Goal: Navigation & Orientation: Find specific page/section

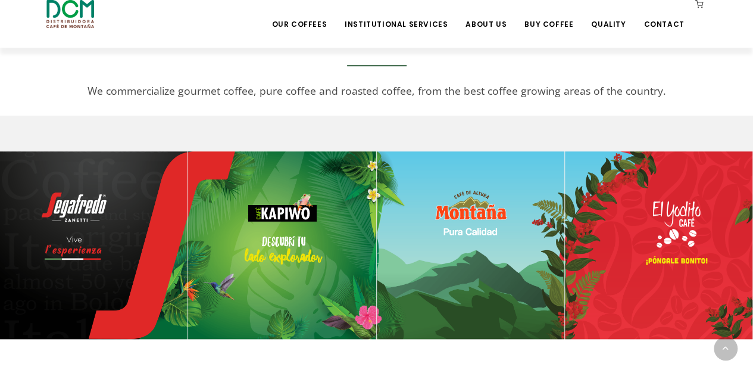
scroll to position [443, 0]
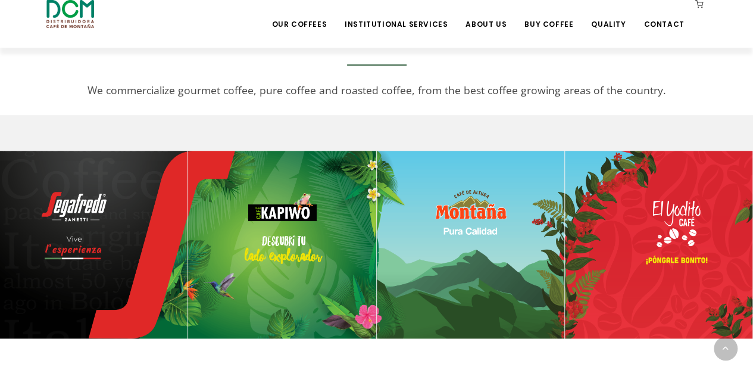
click at [98, 195] on img at bounding box center [93, 244] width 187 height 187
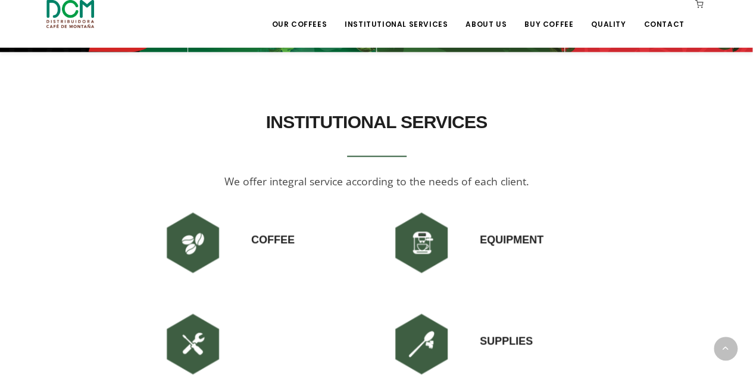
scroll to position [731, 0]
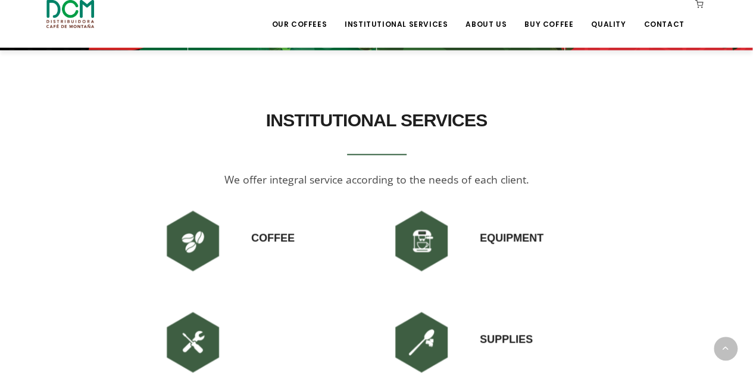
click at [181, 137] on h2 "INSTITUTIONAL SERVICES" at bounding box center [376, 120] width 439 height 33
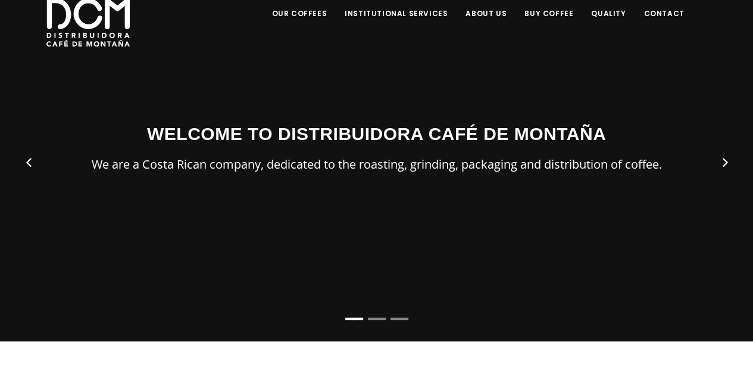
scroll to position [65, 0]
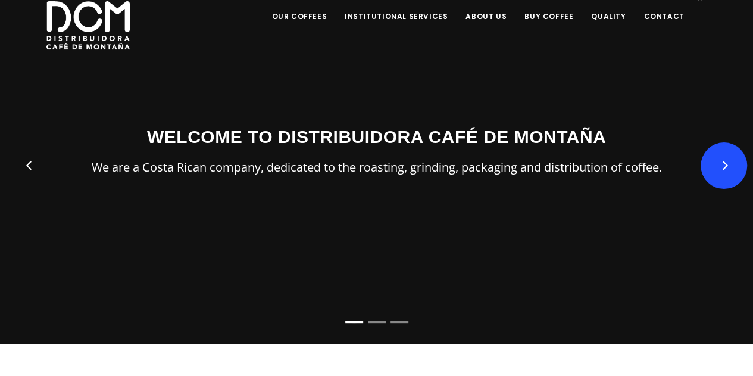
click at [723, 181] on button "Next" at bounding box center [724, 165] width 46 height 46
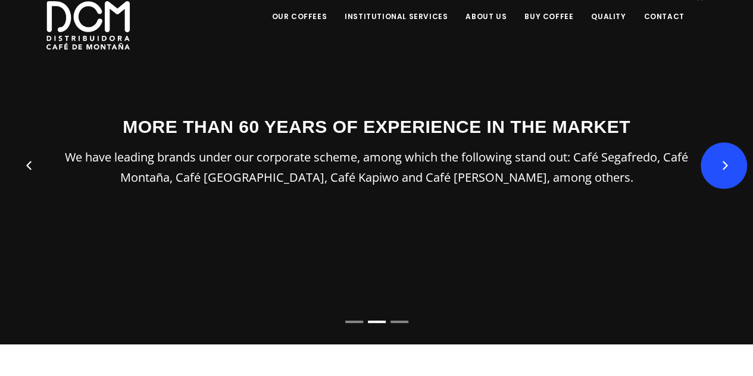
click at [723, 181] on button "Next" at bounding box center [724, 165] width 46 height 46
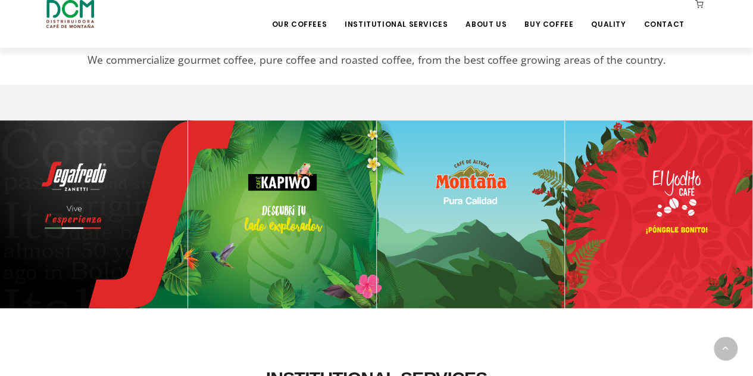
scroll to position [474, 0]
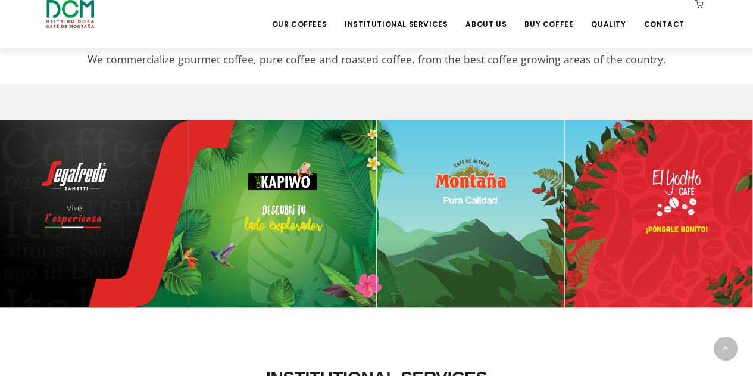
click at [481, 213] on img at bounding box center [470, 213] width 187 height 187
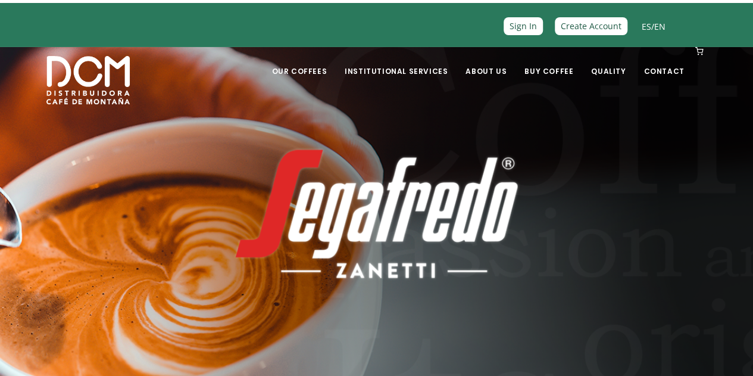
scroll to position [12, 0]
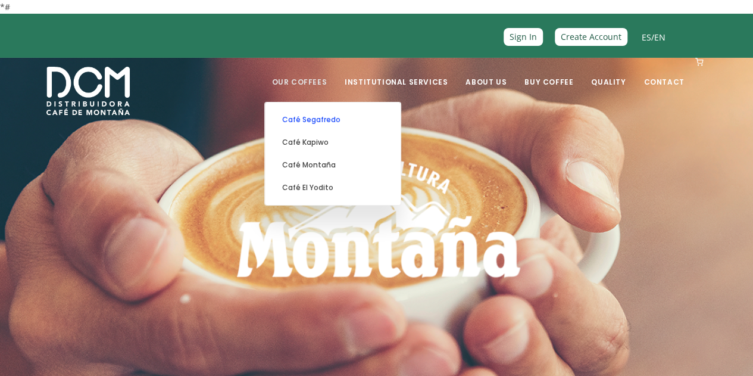
click at [328, 131] on link "Café Segafredo" at bounding box center [333, 119] width 124 height 23
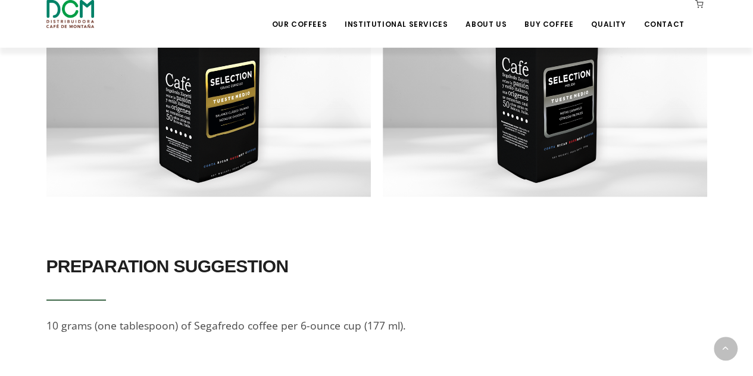
scroll to position [1181, 0]
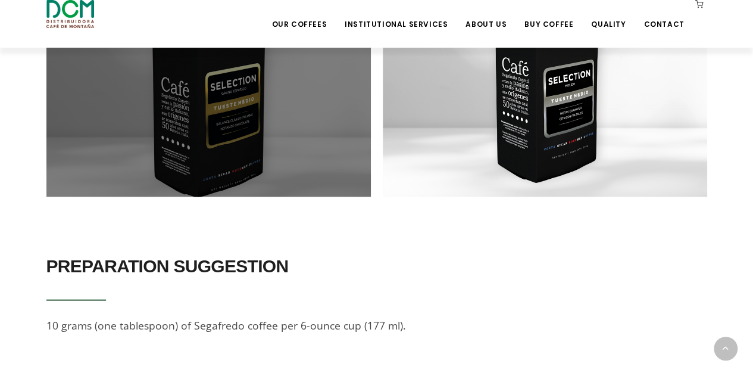
click at [255, 197] on div at bounding box center [208, 35] width 324 height 324
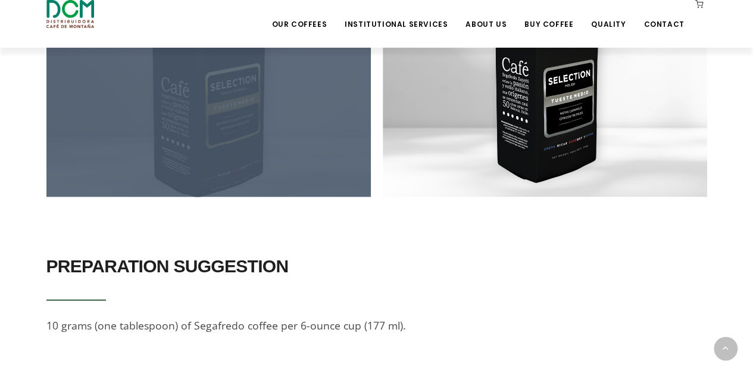
click at [255, 197] on div at bounding box center [208, 35] width 324 height 324
click at [274, 197] on div at bounding box center [208, 35] width 324 height 324
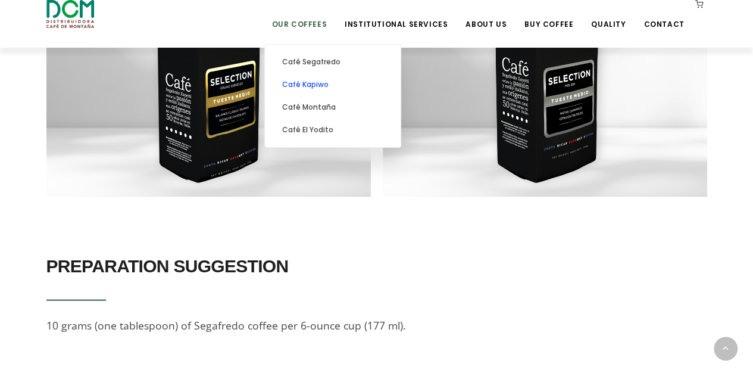
click at [330, 84] on link "Café Kapiwo" at bounding box center [333, 84] width 124 height 23
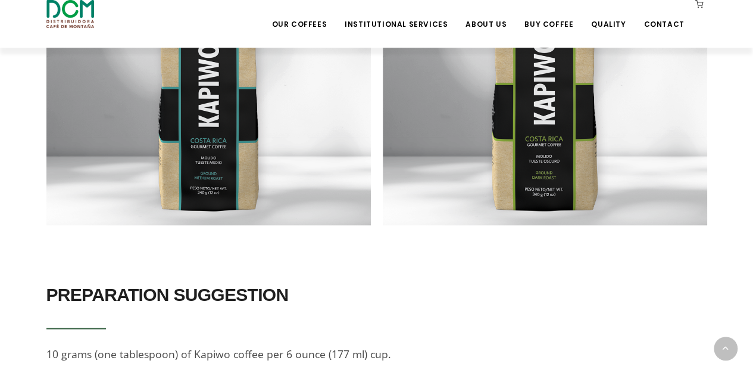
scroll to position [971, 0]
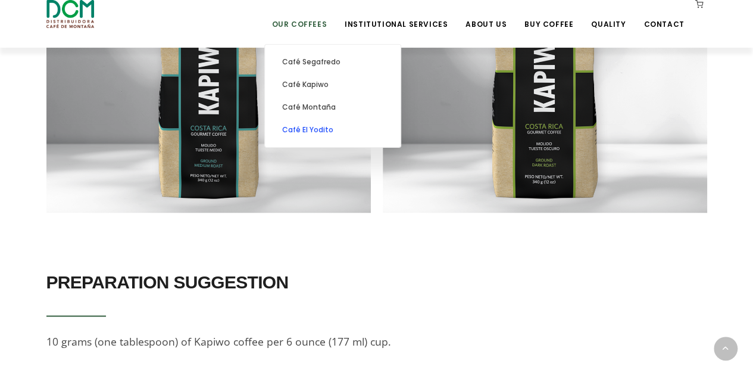
click at [337, 130] on link "Café El Yodito" at bounding box center [333, 129] width 124 height 23
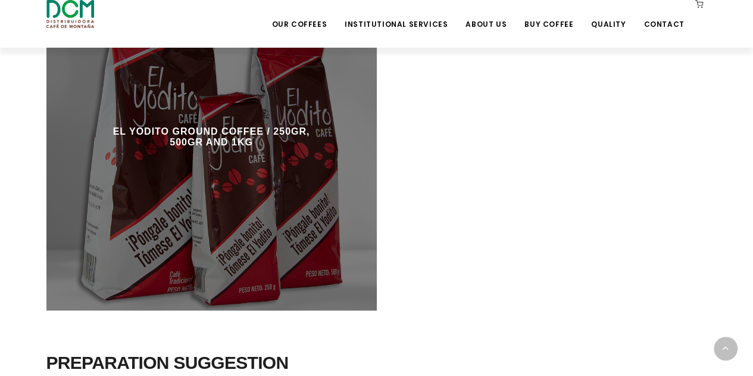
scroll to position [659, 0]
click at [93, 246] on div at bounding box center [211, 144] width 330 height 330
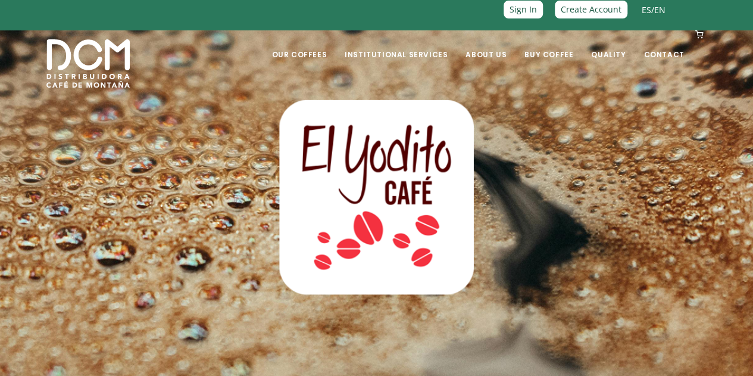
scroll to position [0, 0]
